Goal: Task Accomplishment & Management: Complete application form

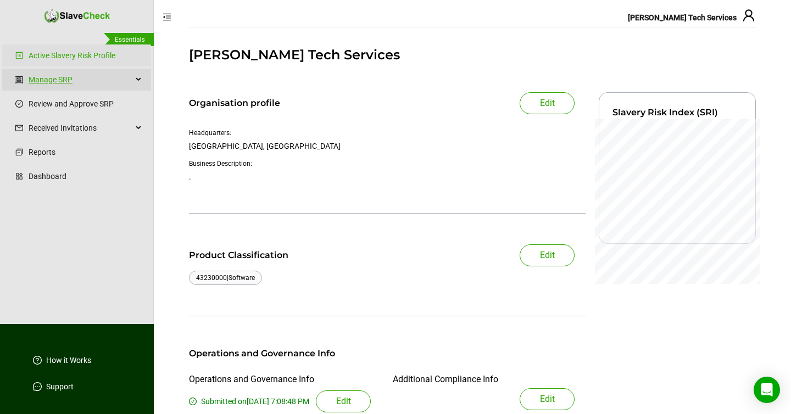
click at [59, 76] on link "Manage SRP" at bounding box center [81, 80] width 104 height 22
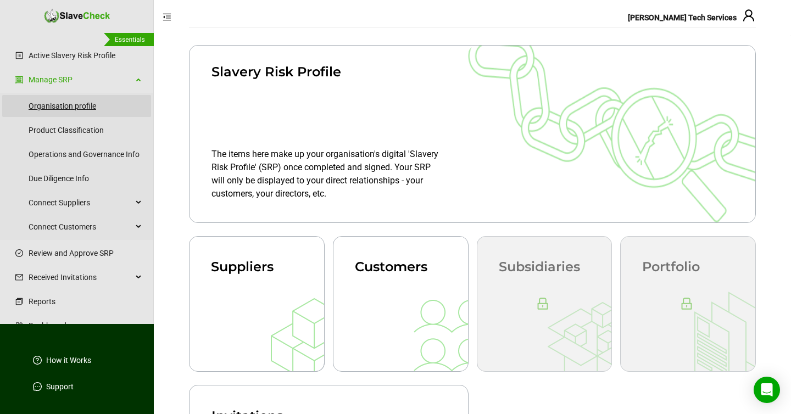
click at [73, 105] on link "Organisation profile" at bounding box center [86, 106] width 114 height 22
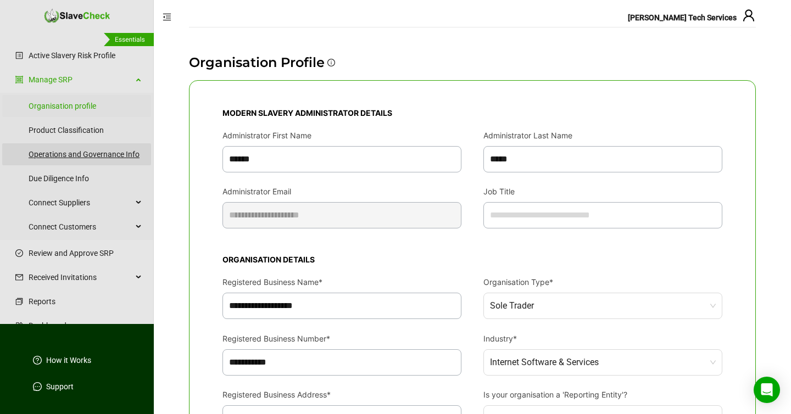
click at [59, 159] on link "Operations and Governance Info" at bounding box center [86, 154] width 114 height 22
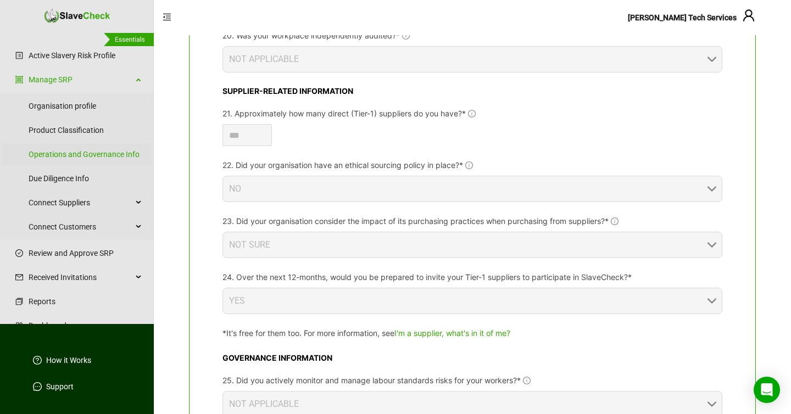
scroll to position [1407, 0]
